Goal: Communication & Community: Participate in discussion

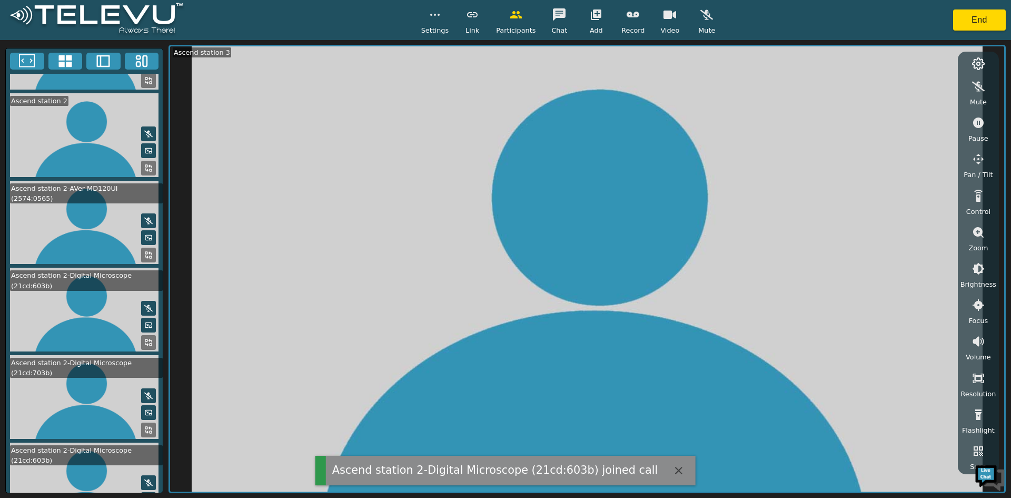
scroll to position [87, 0]
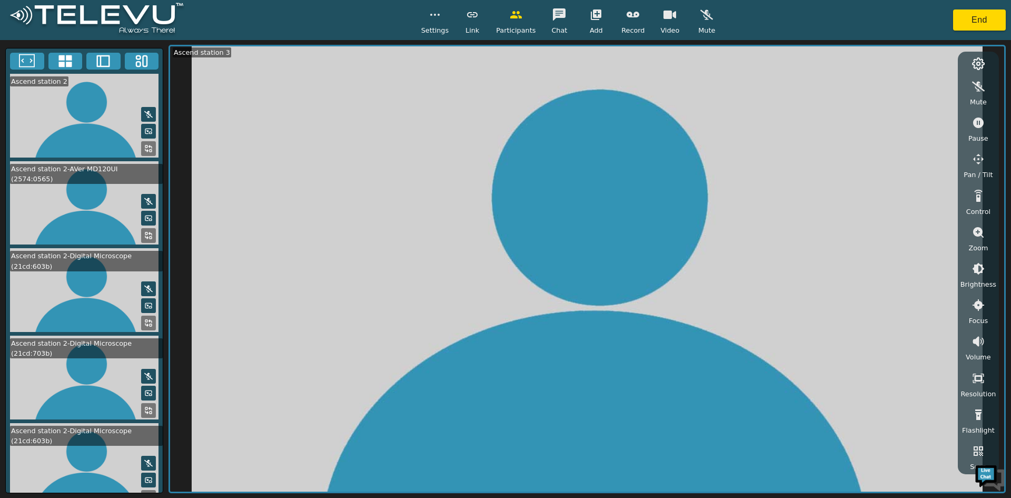
click at [144, 144] on icon at bounding box center [148, 148] width 8 height 8
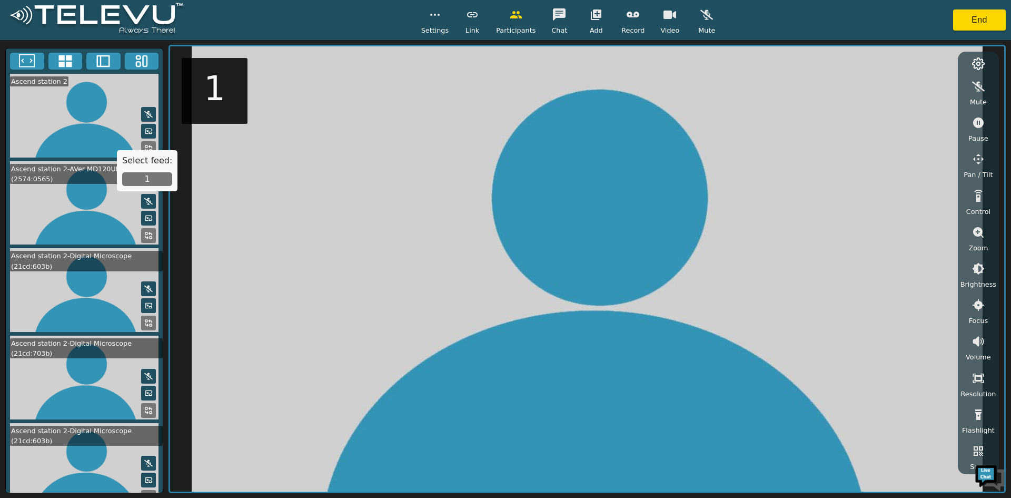
click at [72, 202] on video at bounding box center [84, 203] width 157 height 84
click at [86, 205] on video at bounding box center [84, 203] width 157 height 84
click at [144, 177] on button "1" at bounding box center [147, 179] width 50 height 14
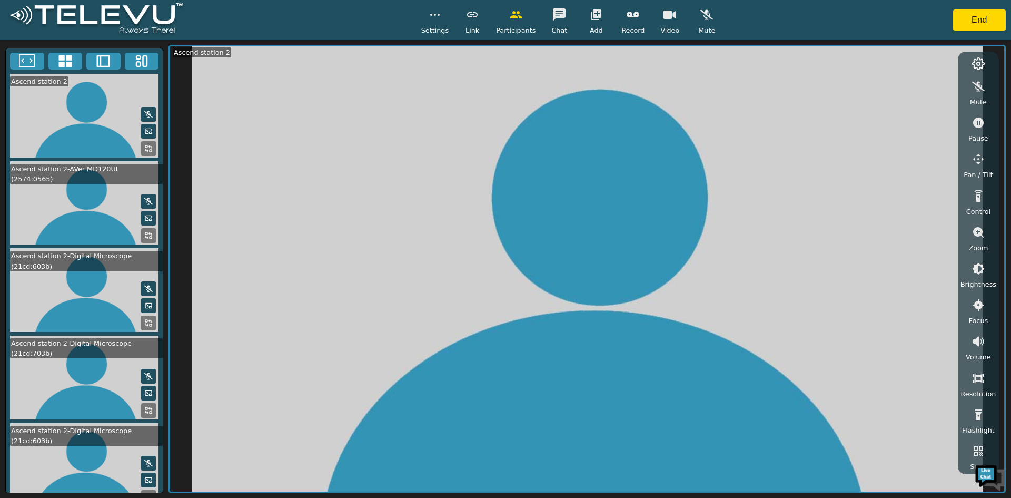
click at [145, 236] on icon at bounding box center [146, 237] width 3 height 3
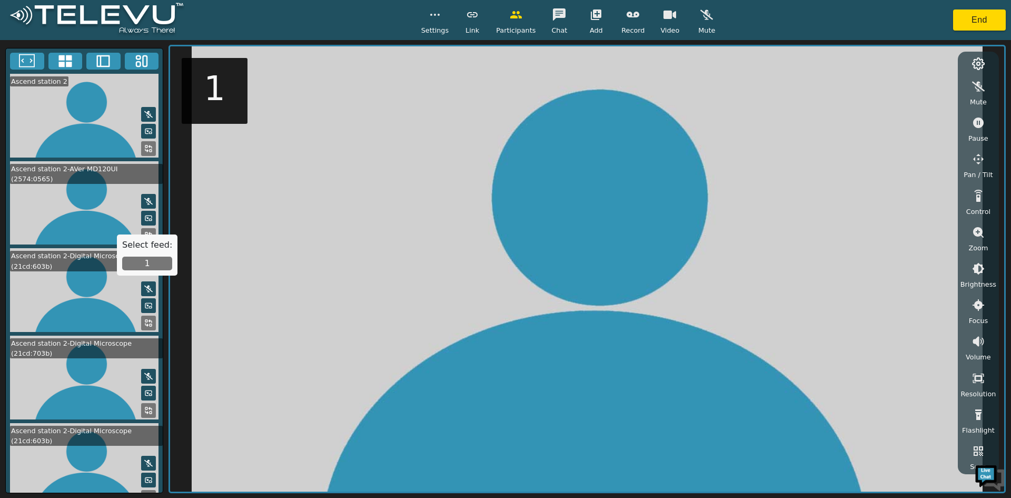
click at [144, 261] on button "1" at bounding box center [147, 264] width 50 height 14
